Goal: Navigation & Orientation: Find specific page/section

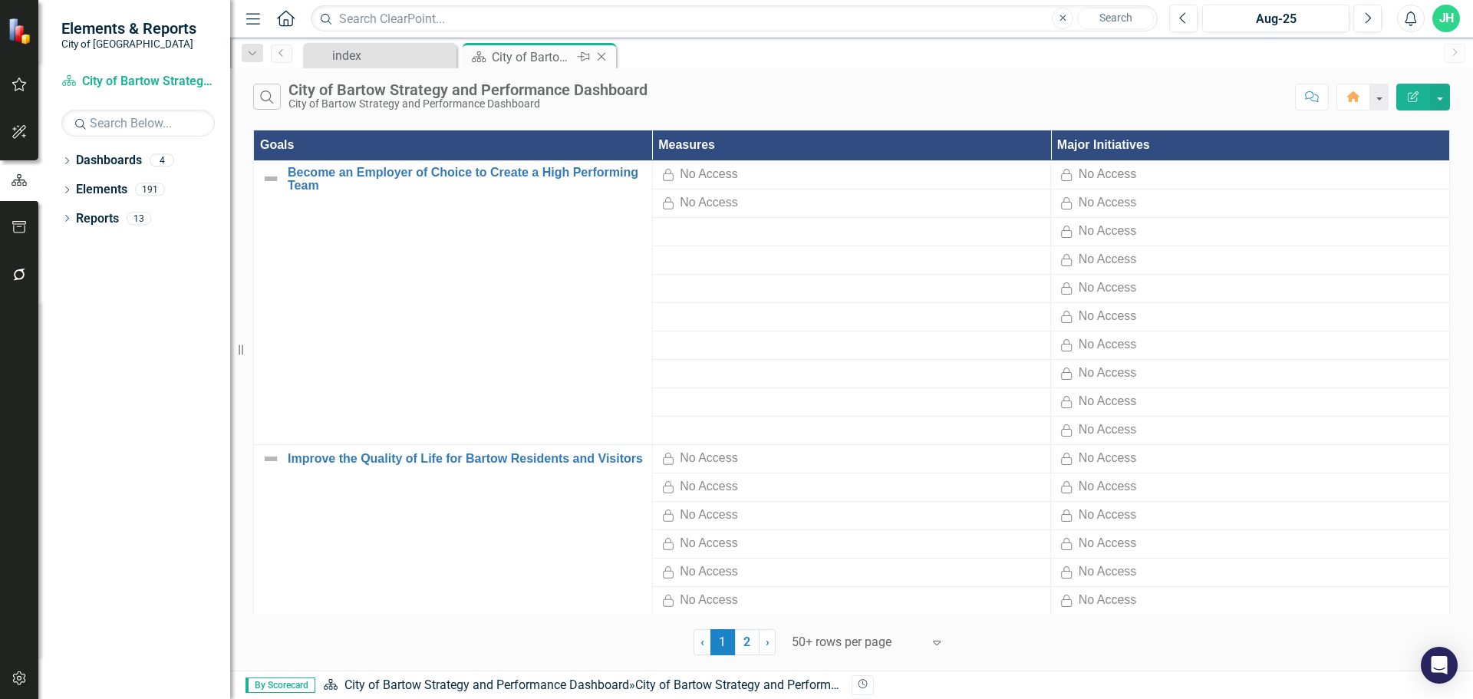
click at [531, 61] on div "City of Bartow Strategy and Performance Dashboard" at bounding box center [533, 57] width 82 height 19
click at [550, 55] on div "City of Bartow Strategy and Performance Dashboard" at bounding box center [533, 57] width 82 height 19
click at [571, 68] on div "Search City of Bartow Strategy and Performance Dashboard City of Bartow Strateg…" at bounding box center [851, 93] width 1243 height 50
click at [765, 642] on span "›" at bounding box center [767, 641] width 4 height 15
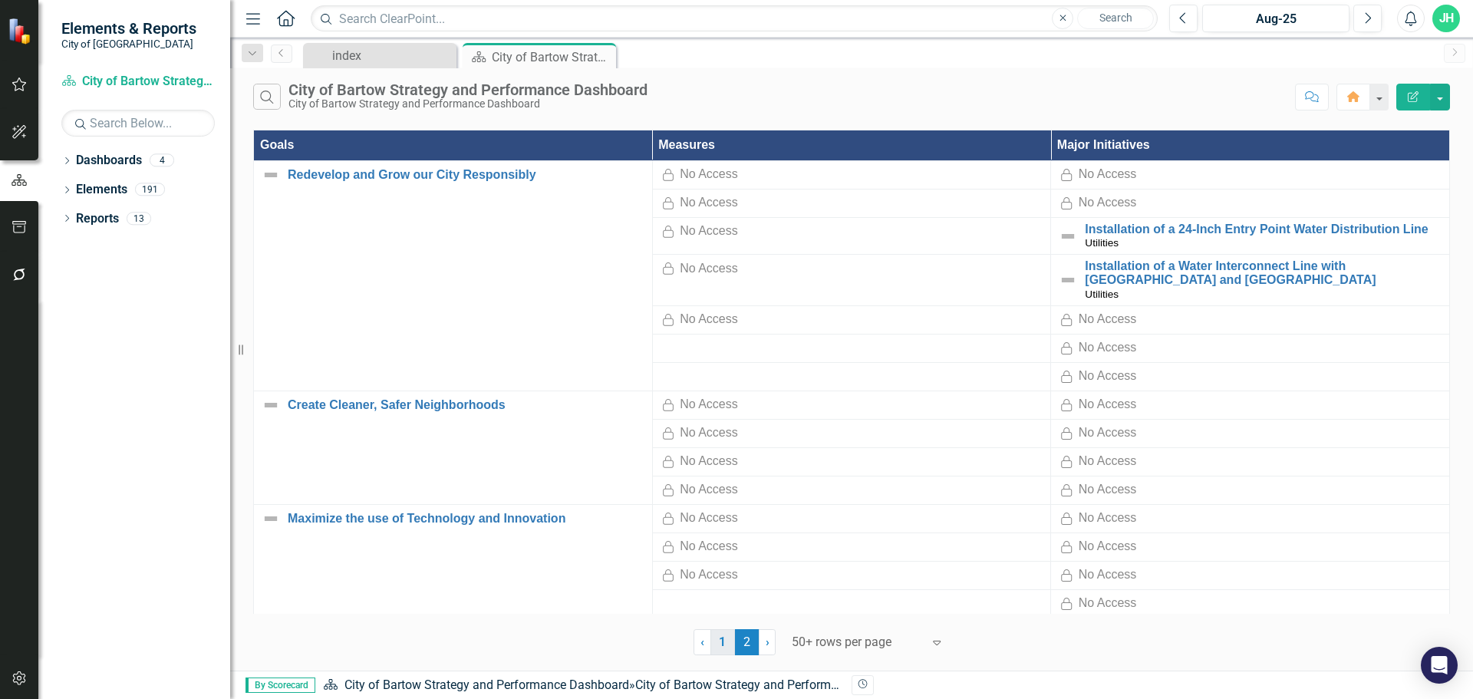
click at [722, 640] on link "1" at bounding box center [722, 642] width 25 height 26
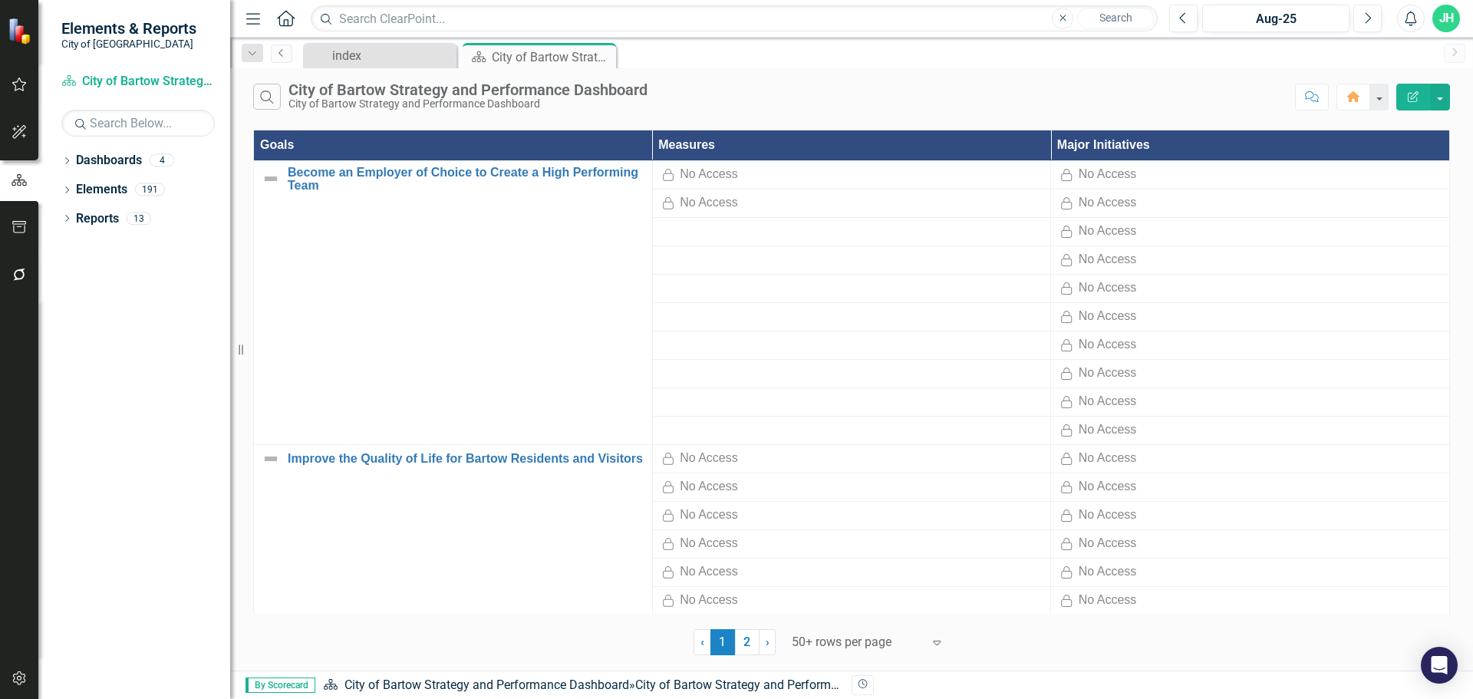
click at [283, 55] on icon "Previous" at bounding box center [281, 52] width 12 height 9
click at [116, 160] on link "Dashboards" at bounding box center [109, 161] width 66 height 18
click at [1357, 97] on icon "button" at bounding box center [1353, 96] width 12 height 11
